Goal: Information Seeking & Learning: Learn about a topic

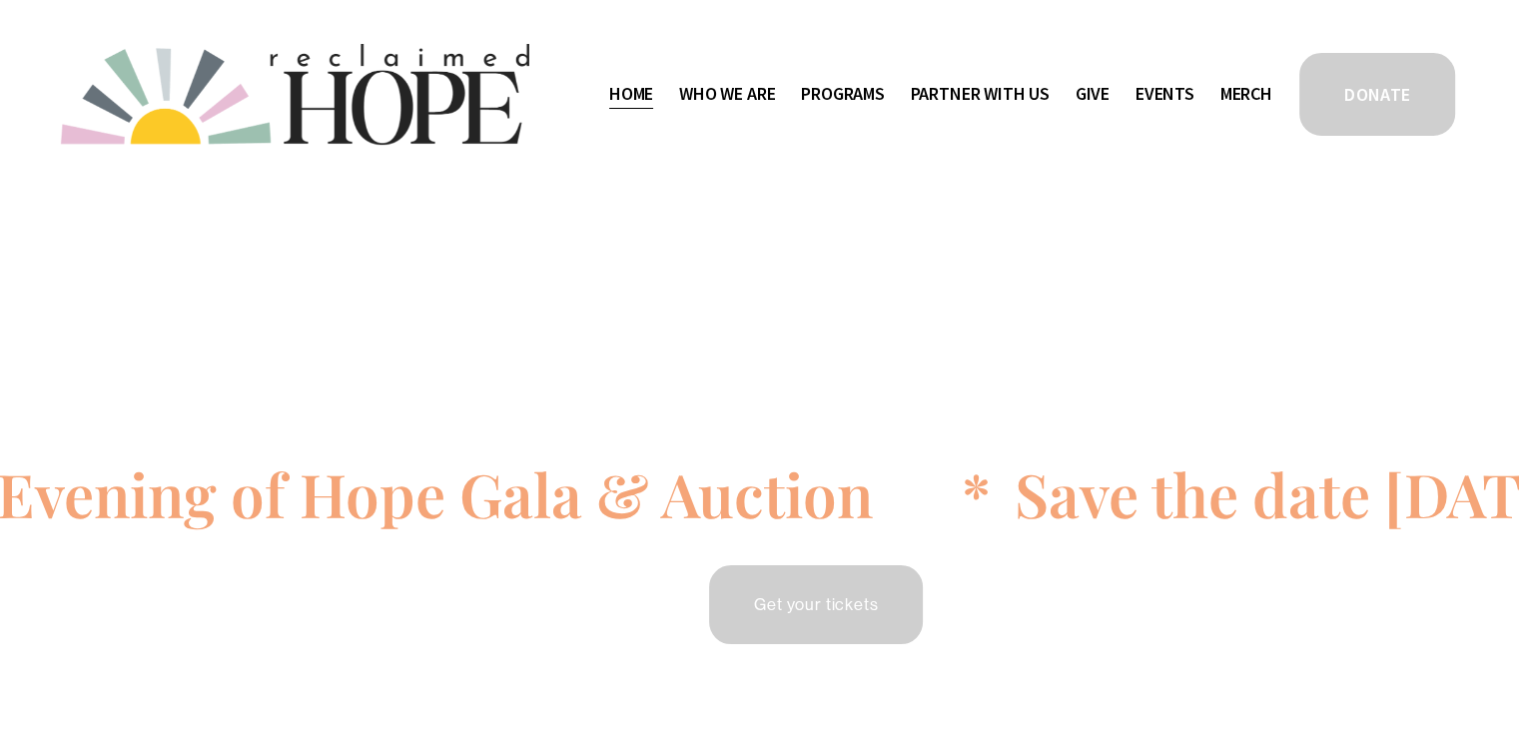
click at [0, 0] on span "Camp Hope" at bounding box center [0, 0] width 0 height 0
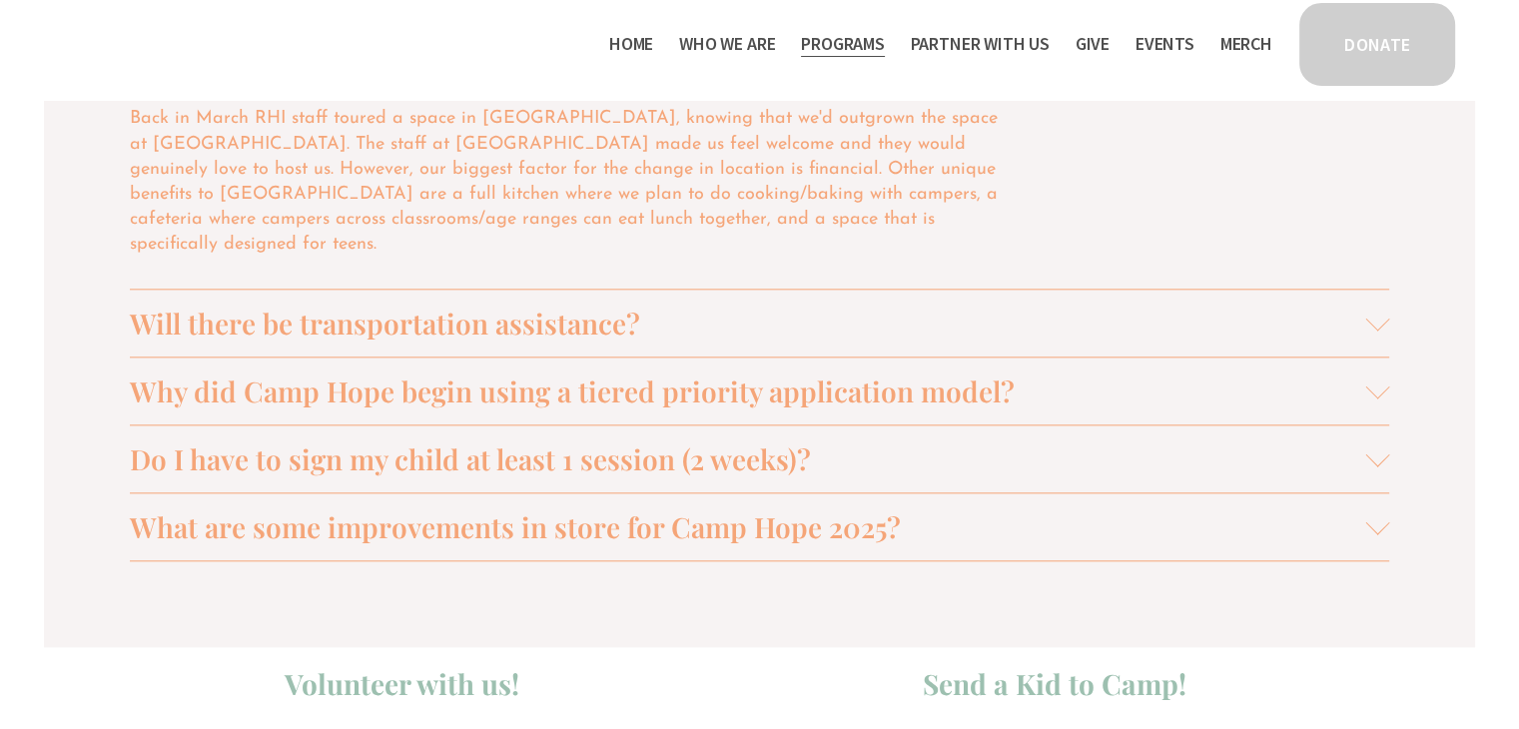
scroll to position [2134, 0]
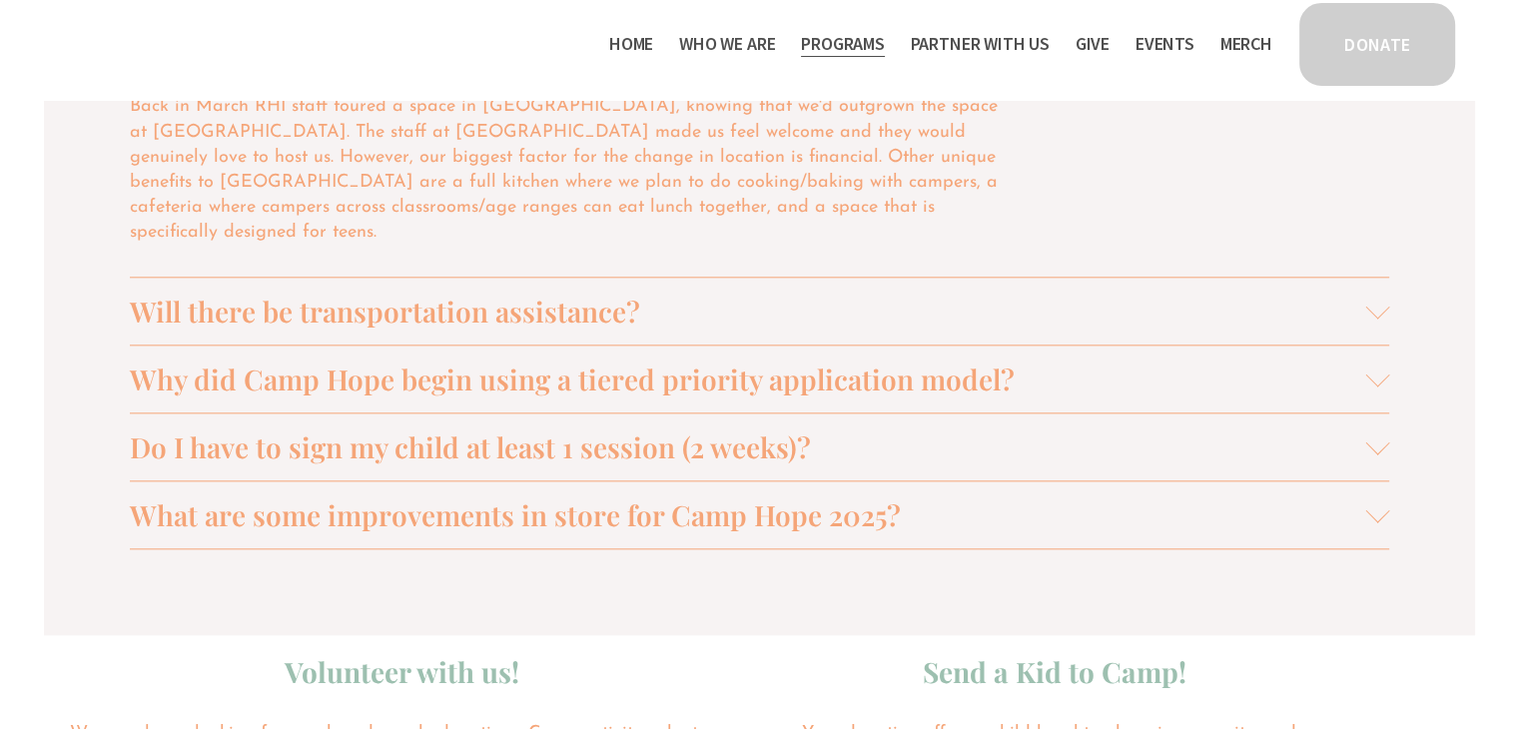
click at [508, 369] on span "Why did Camp Hope begin using a tiered priority application model?" at bounding box center [748, 379] width 1236 height 37
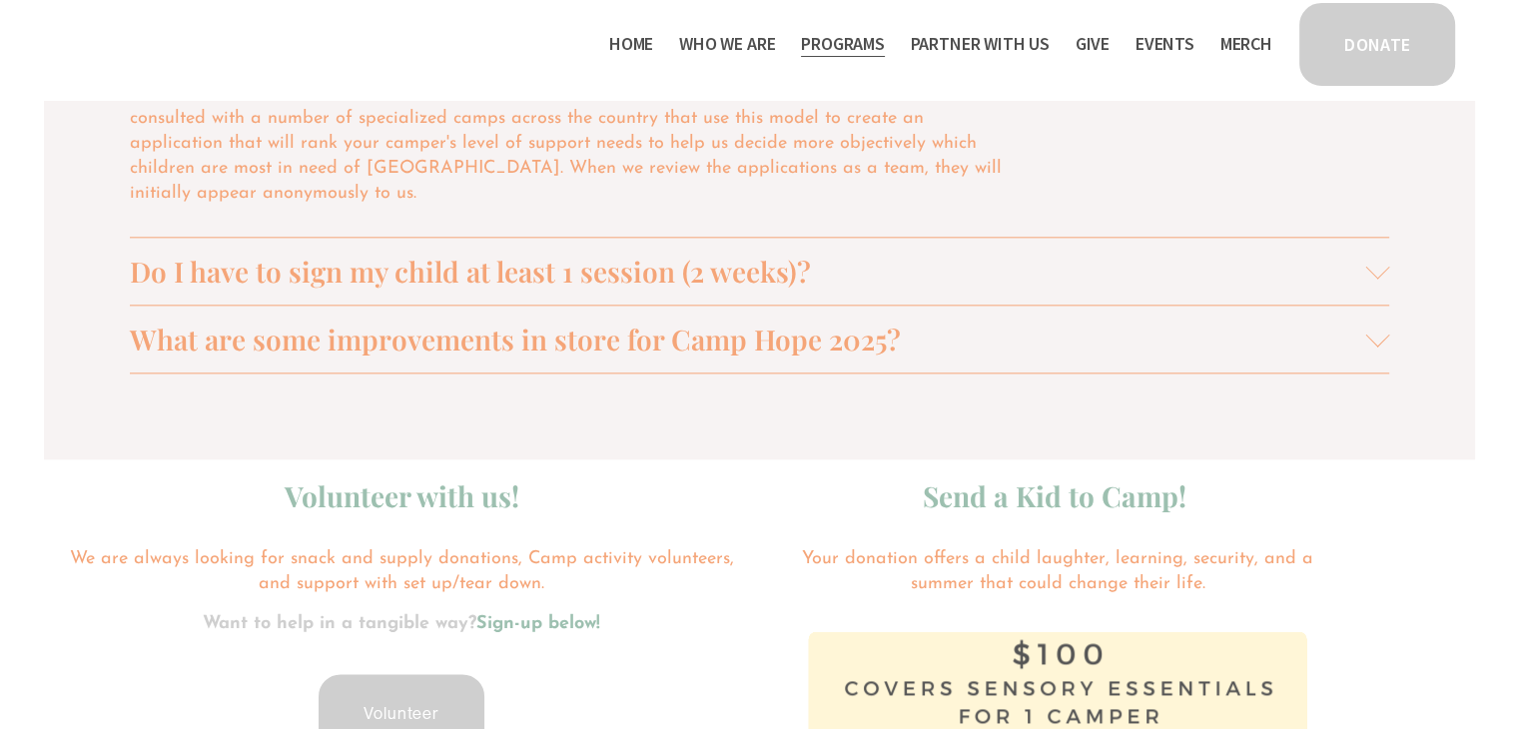
scroll to position [2285, 0]
click at [622, 333] on span "What are some improvements in store for Camp Hope 2025?" at bounding box center [748, 338] width 1236 height 37
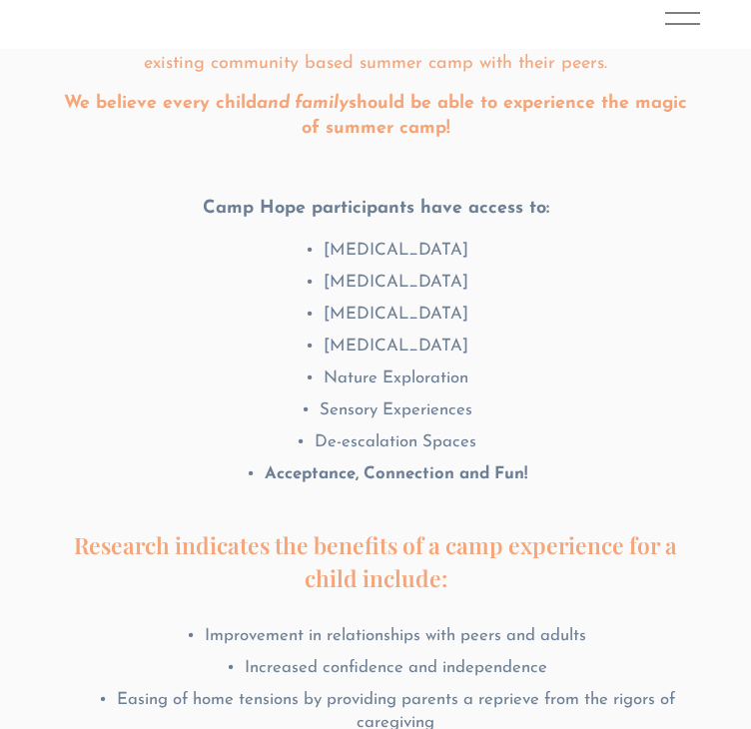
scroll to position [367, 0]
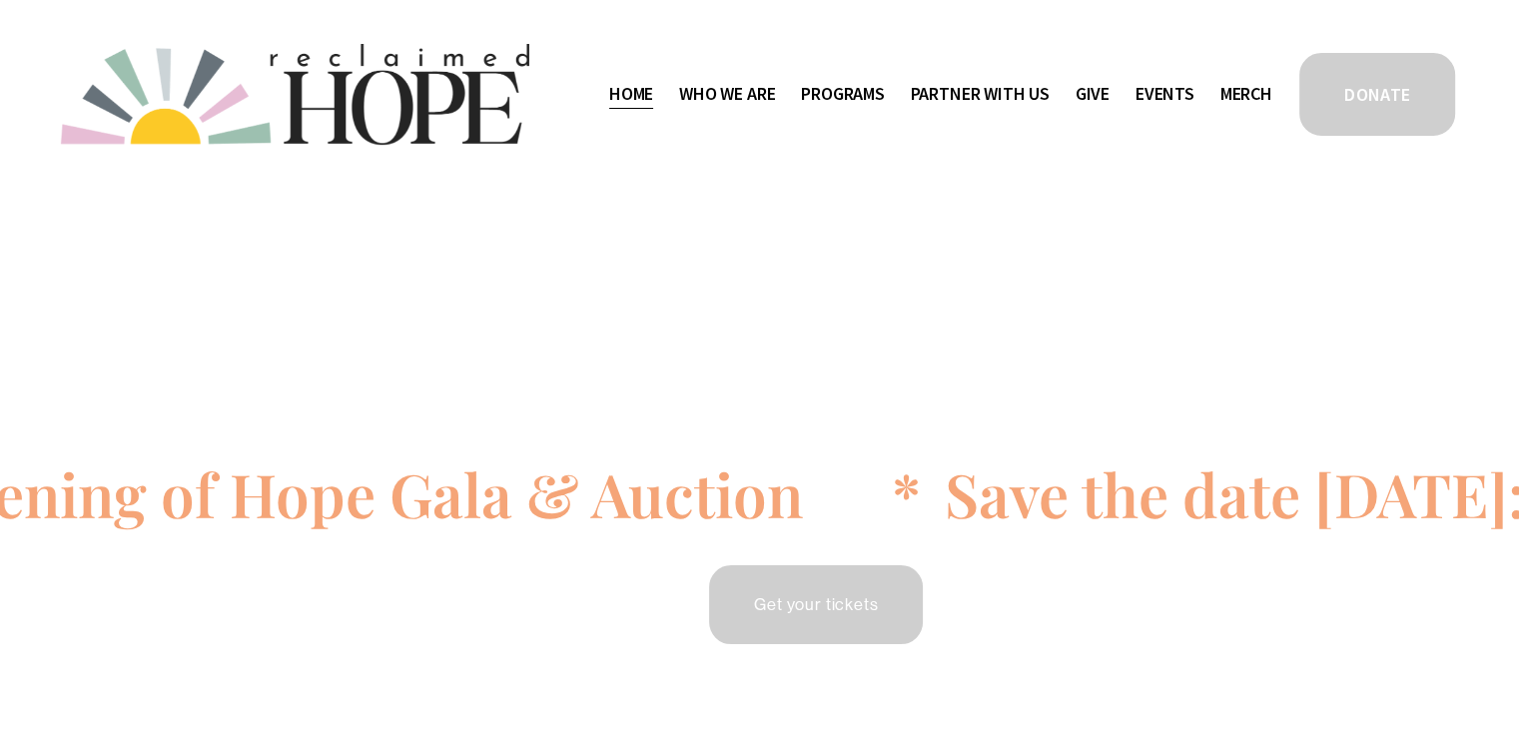
click at [0, 0] on span "Camp Hope" at bounding box center [0, 0] width 0 height 0
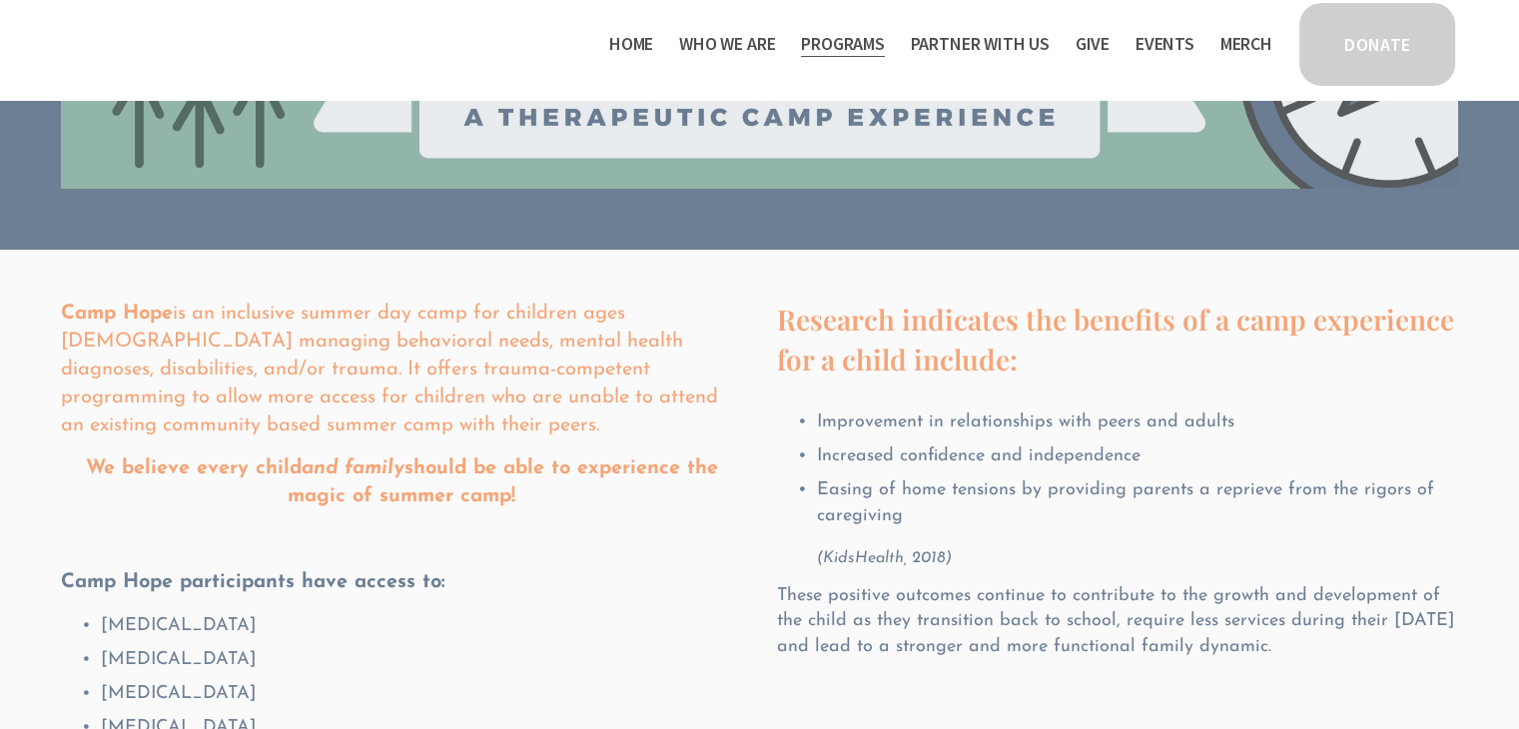
scroll to position [266, 0]
